Goal: Transaction & Acquisition: Purchase product/service

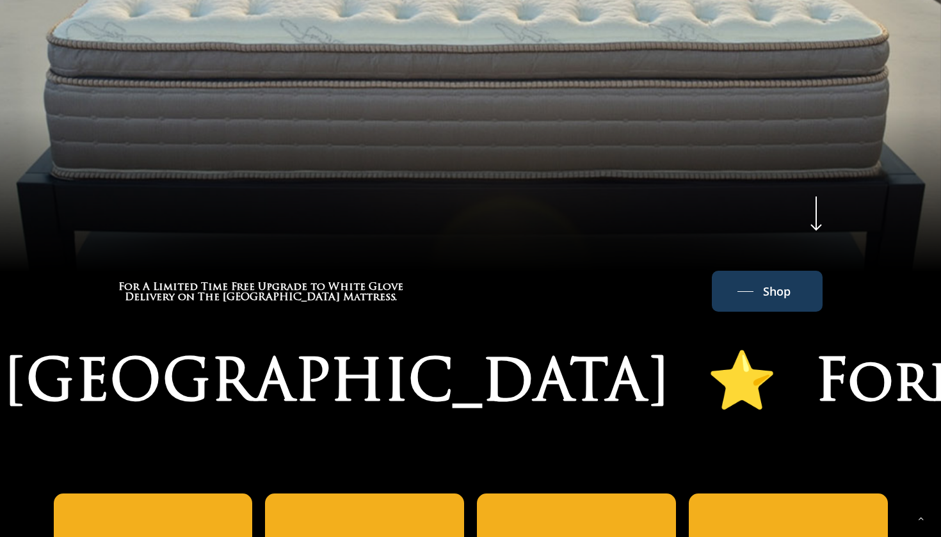
scroll to position [548, 0]
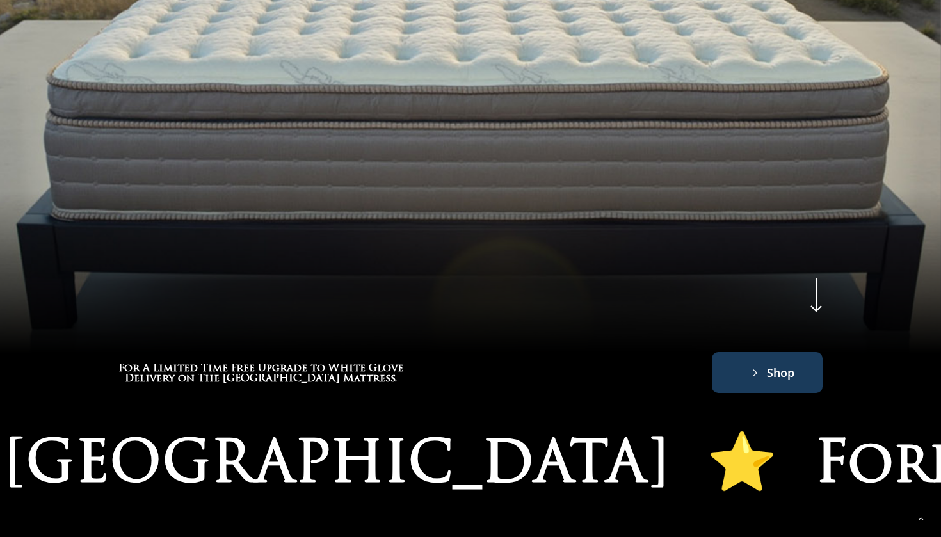
click at [760, 362] on link "Shop" at bounding box center [767, 372] width 60 height 20
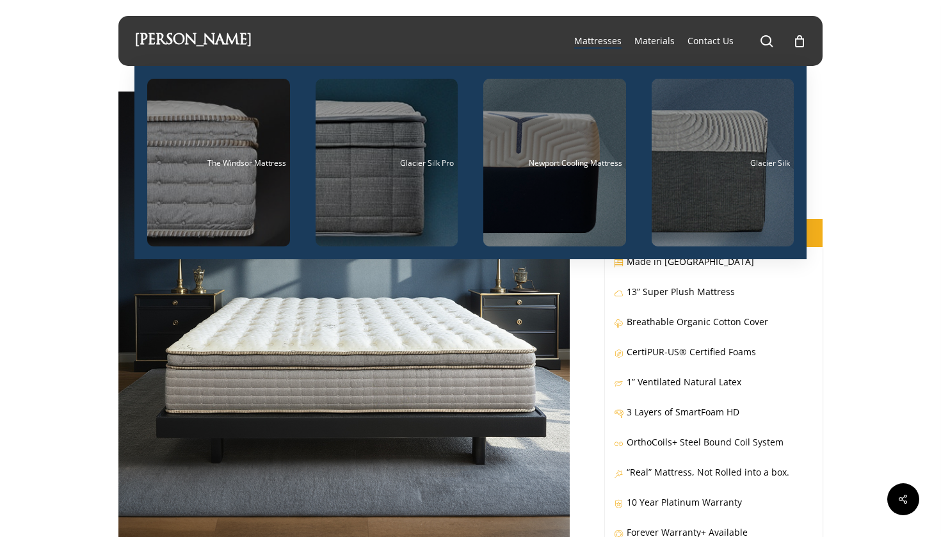
click at [609, 39] on span "Mattresses" at bounding box center [597, 41] width 47 height 12
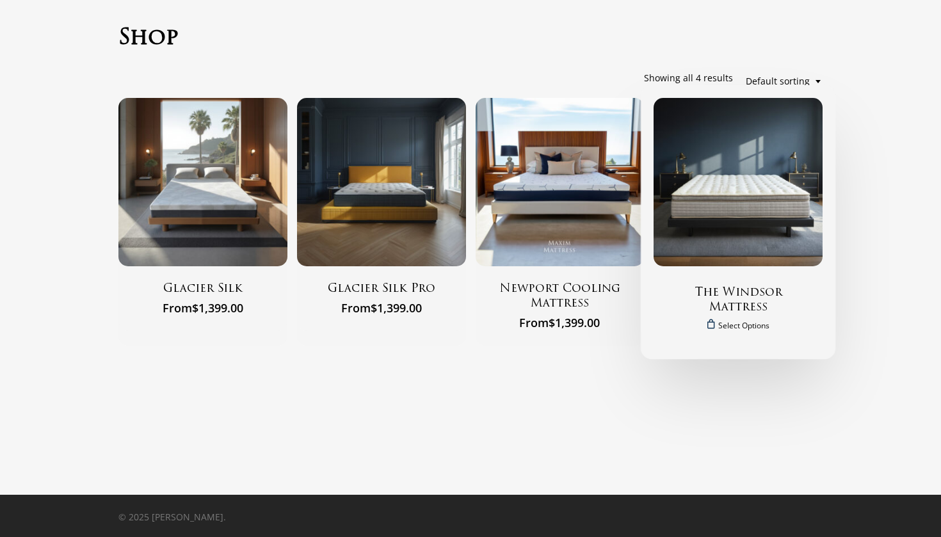
scroll to position [66, 0]
click at [748, 185] on img "The Windsor Mattress" at bounding box center [737, 182] width 169 height 169
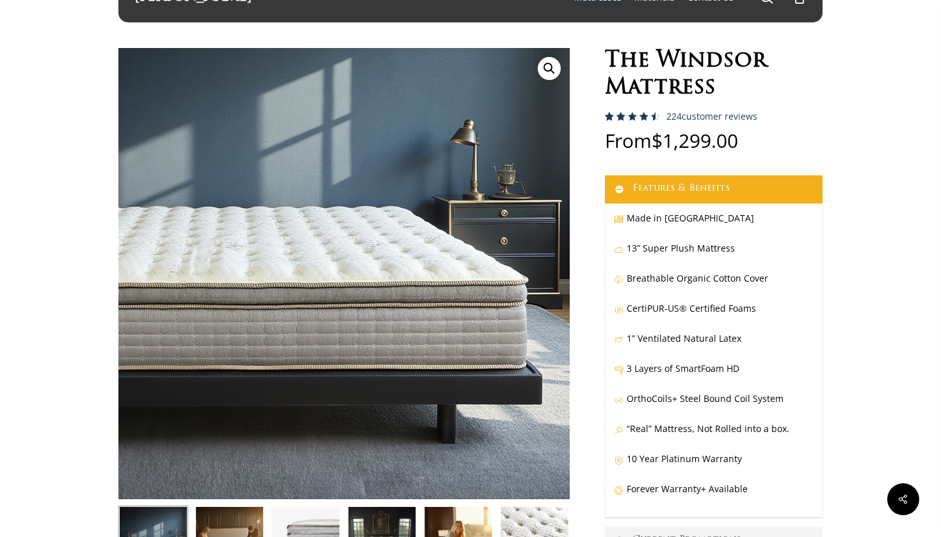
scroll to position [246, 0]
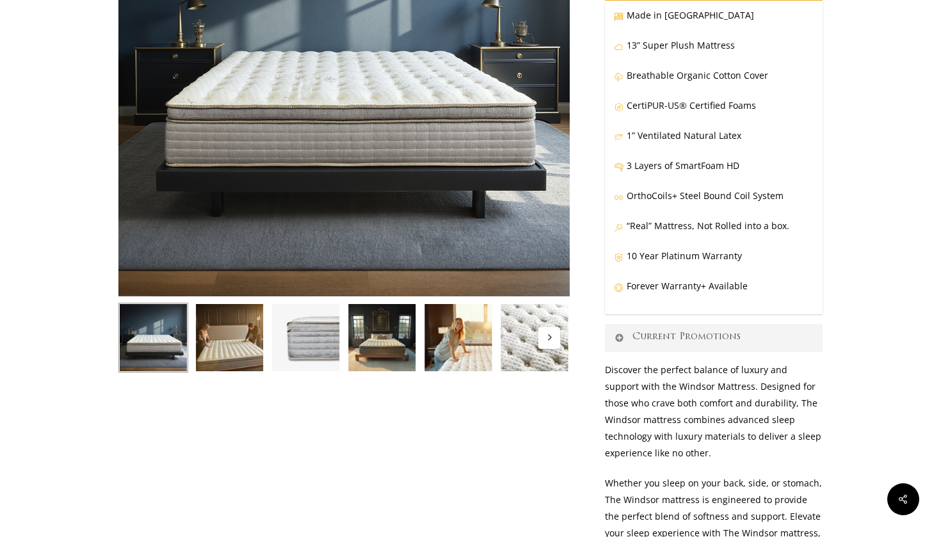
click at [328, 331] on img at bounding box center [306, 338] width 70 height 70
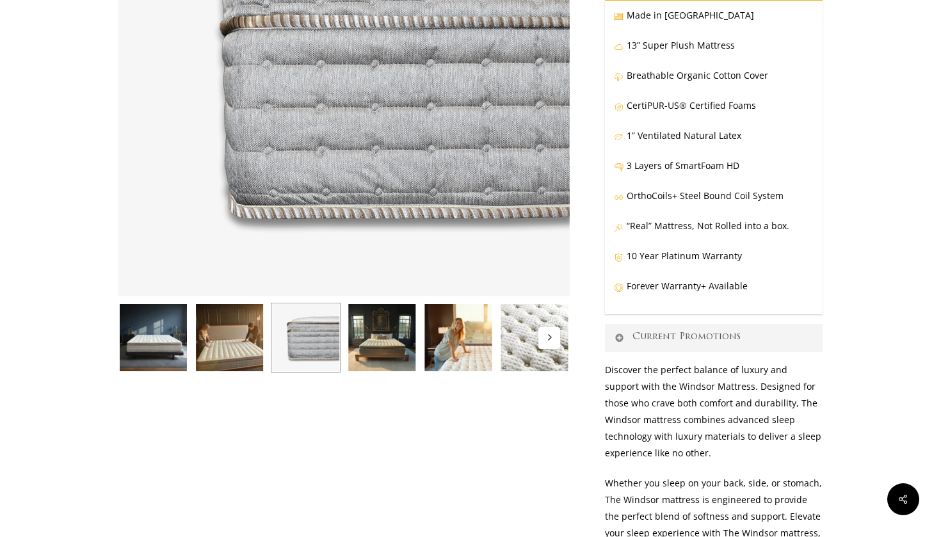
click at [264, 334] on img at bounding box center [230, 338] width 70 height 70
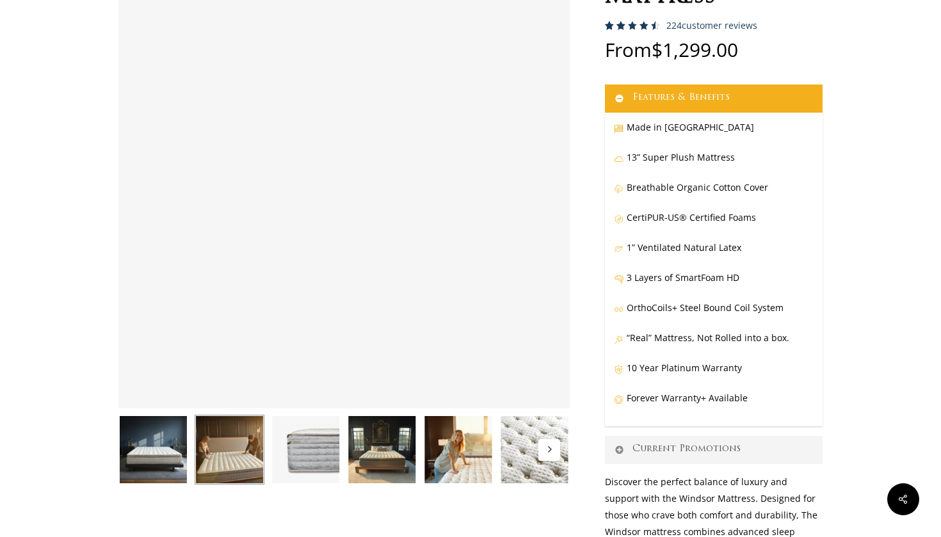
scroll to position [92, 0]
